Goal: Transaction & Acquisition: Purchase product/service

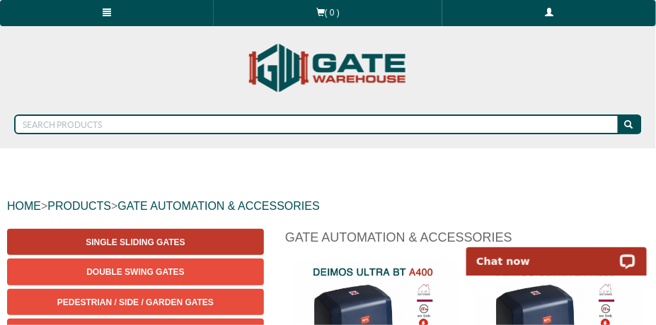
click at [175, 236] on link "Single Sliding Gates" at bounding box center [135, 242] width 257 height 26
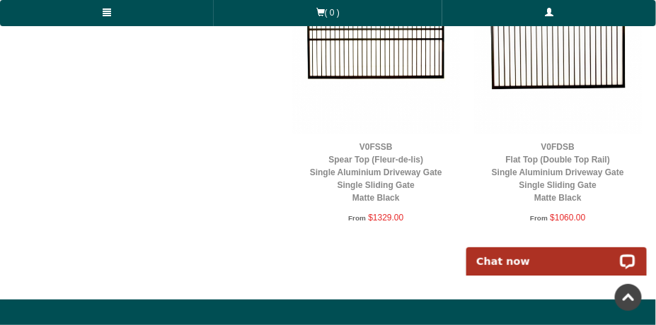
scroll to position [1166, 0]
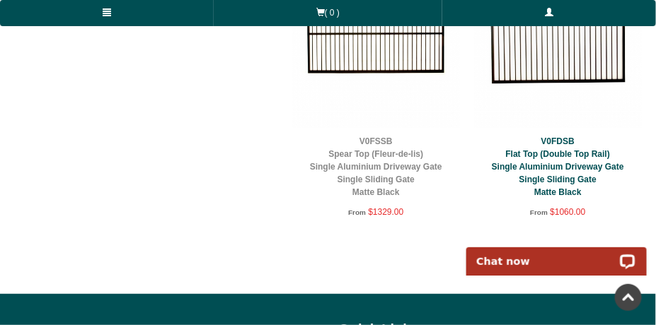
click at [587, 180] on link "V0FDSB Flat Top (Double Top Rail) Single Aluminium Driveway Gate Single Sliding…" at bounding box center [558, 167] width 132 height 61
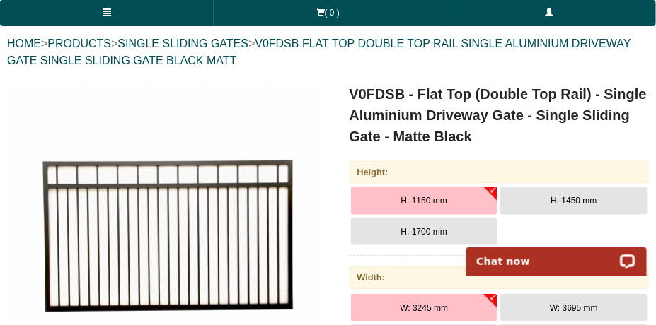
scroll to position [176, 0]
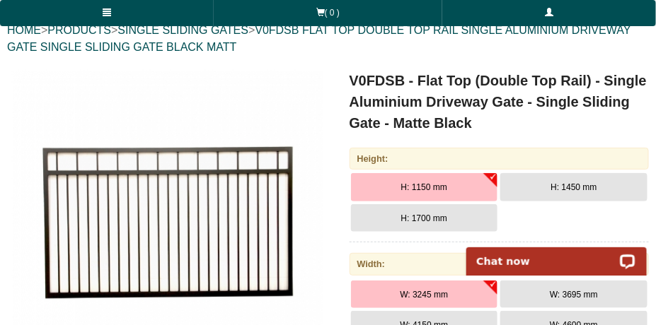
click at [585, 181] on button "H: 1450 mm" at bounding box center [573, 187] width 147 height 28
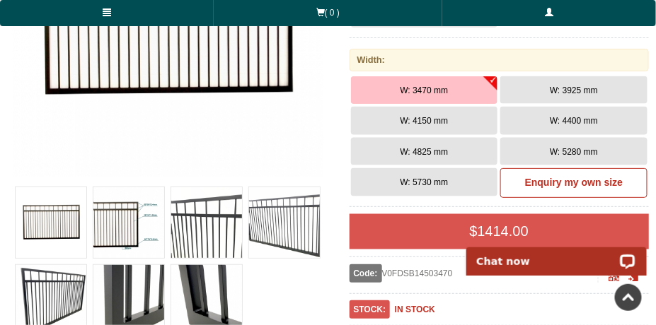
scroll to position [394, 0]
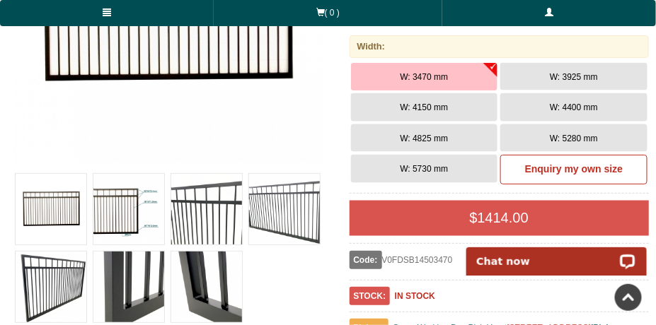
click at [441, 169] on span "W: 5730 mm" at bounding box center [424, 169] width 48 height 10
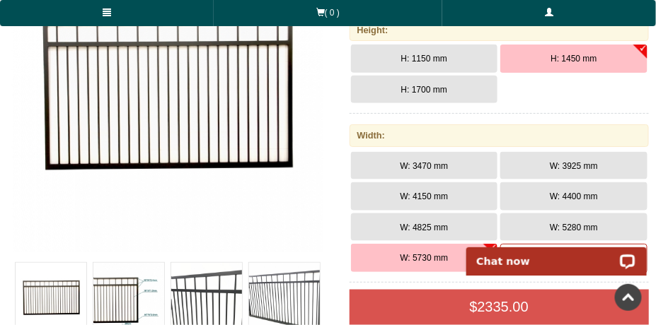
scroll to position [291, 0]
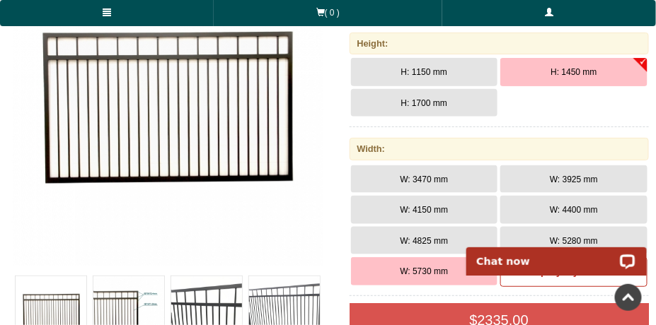
click at [450, 104] on button "H: 1700 mm" at bounding box center [424, 103] width 147 height 28
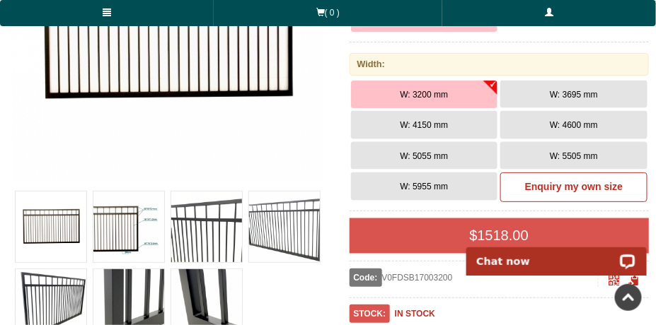
scroll to position [389, 0]
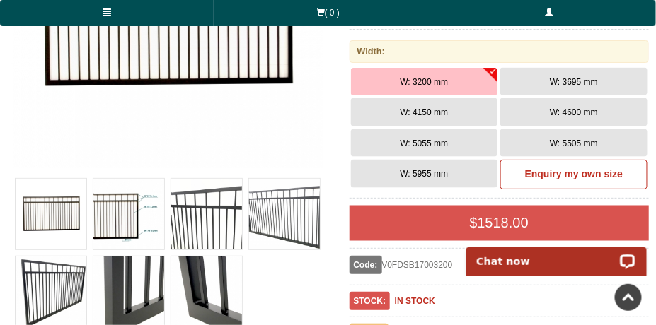
click at [434, 173] on span "W: 5955 mm" at bounding box center [424, 174] width 48 height 10
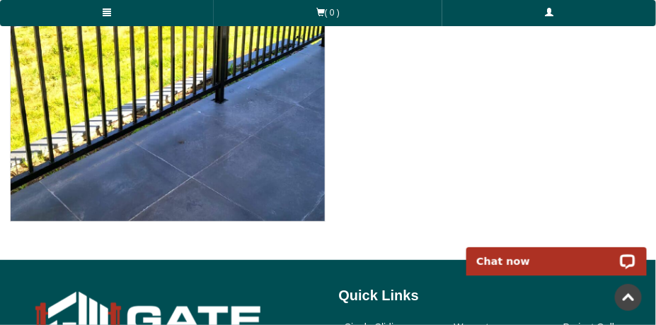
scroll to position [6877, 0]
